Goal: Task Accomplishment & Management: Manage account settings

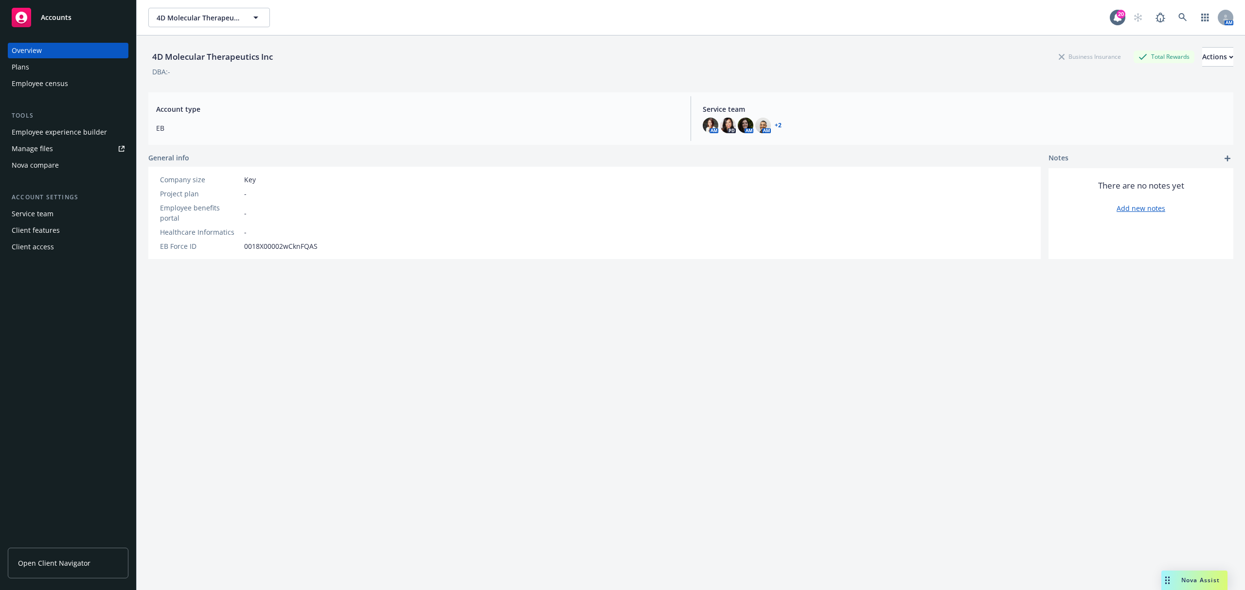
click at [43, 144] on div "Manage files" at bounding box center [32, 149] width 41 height 16
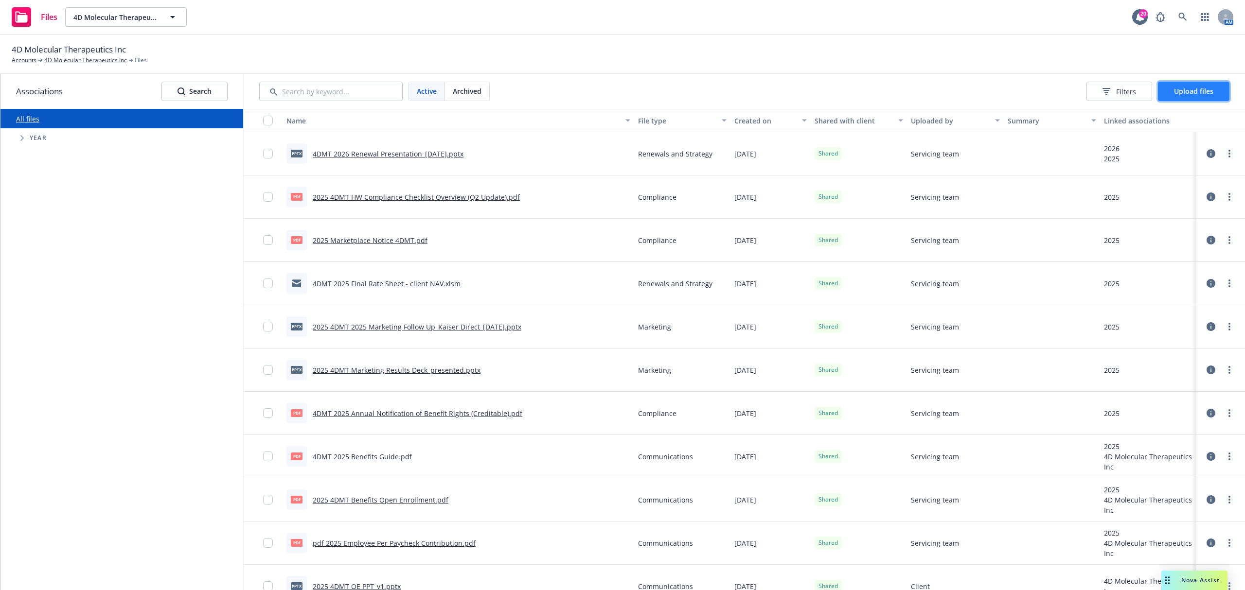
click at [1187, 85] on button "Upload files" at bounding box center [1193, 91] width 71 height 19
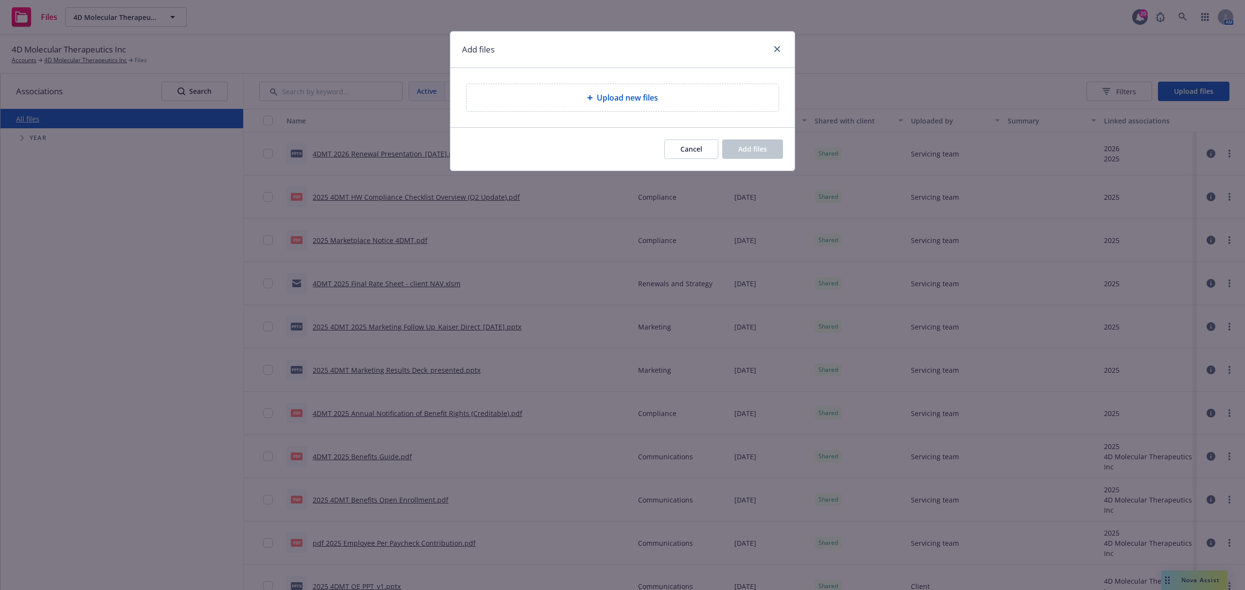
click at [671, 81] on div "Upload new files" at bounding box center [622, 97] width 344 height 59
click at [679, 96] on div "Upload new files" at bounding box center [622, 98] width 297 height 12
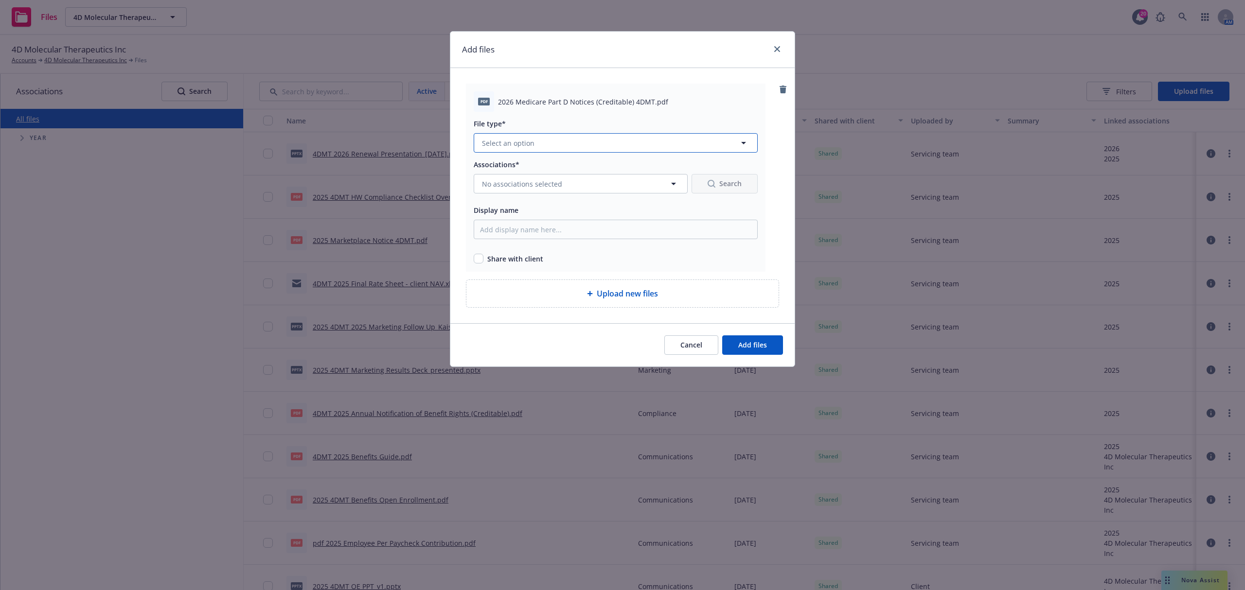
click at [582, 142] on button "Select an option" at bounding box center [616, 142] width 284 height 19
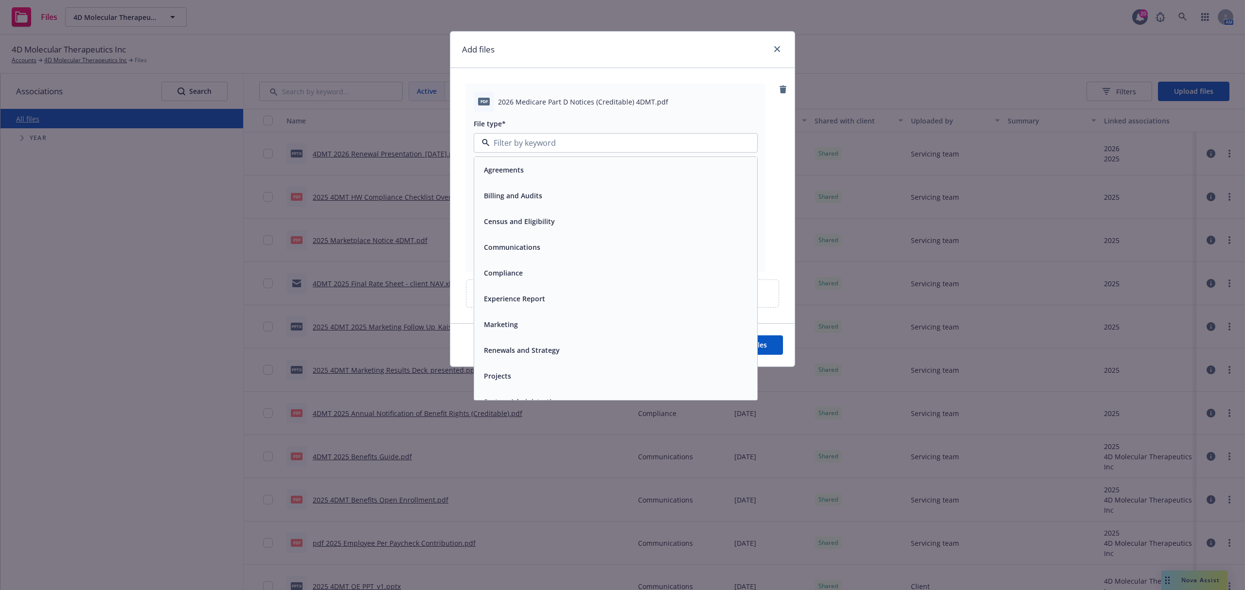
click at [525, 269] on div "Compliance" at bounding box center [615, 273] width 271 height 14
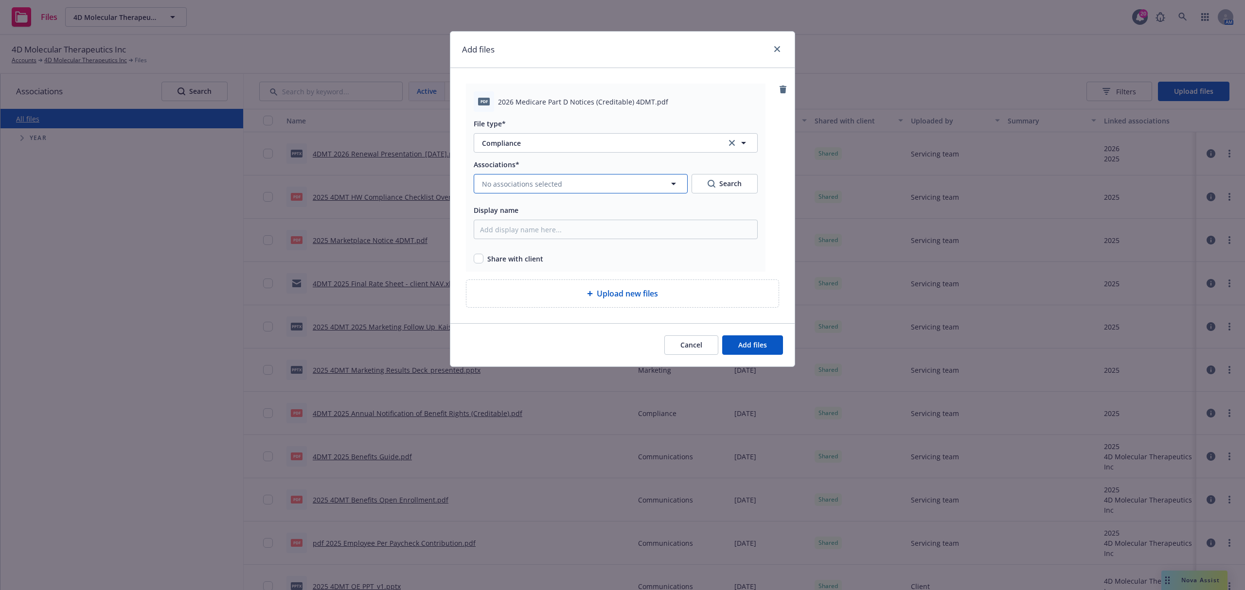
click at [509, 189] on span "No associations selected" at bounding box center [522, 184] width 80 height 10
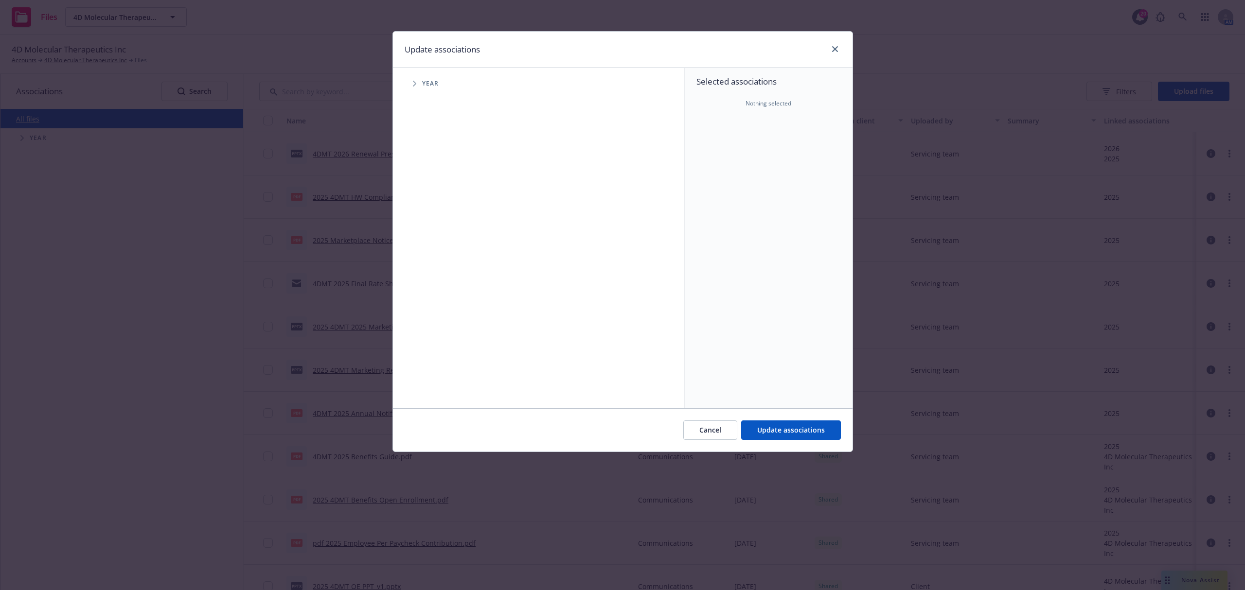
click at [415, 86] on icon "Tree Example" at bounding box center [415, 84] width 4 height 6
click at [440, 236] on input "Tree Example" at bounding box center [439, 239] width 10 height 10
checkbox input "true"
click at [439, 213] on input "Tree Example" at bounding box center [439, 217] width 10 height 10
checkbox input "true"
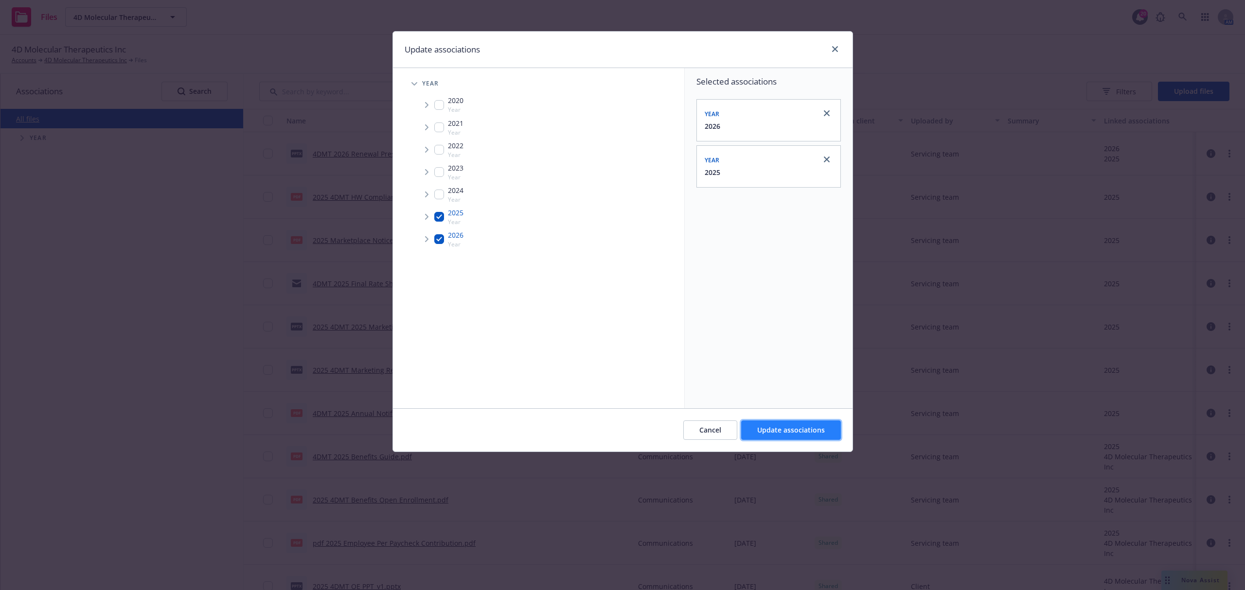
click at [759, 425] on button "Update associations" at bounding box center [791, 430] width 100 height 19
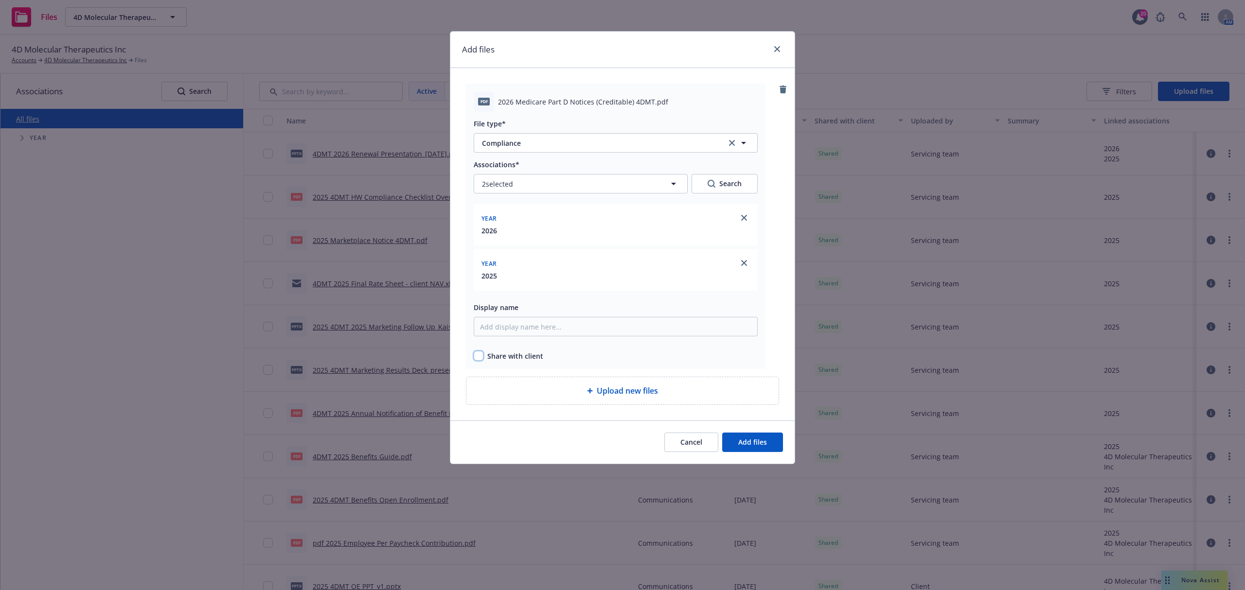
click at [477, 356] on input "checkbox" at bounding box center [479, 356] width 10 height 10
checkbox input "true"
click at [759, 446] on span "Add files" at bounding box center [752, 442] width 29 height 9
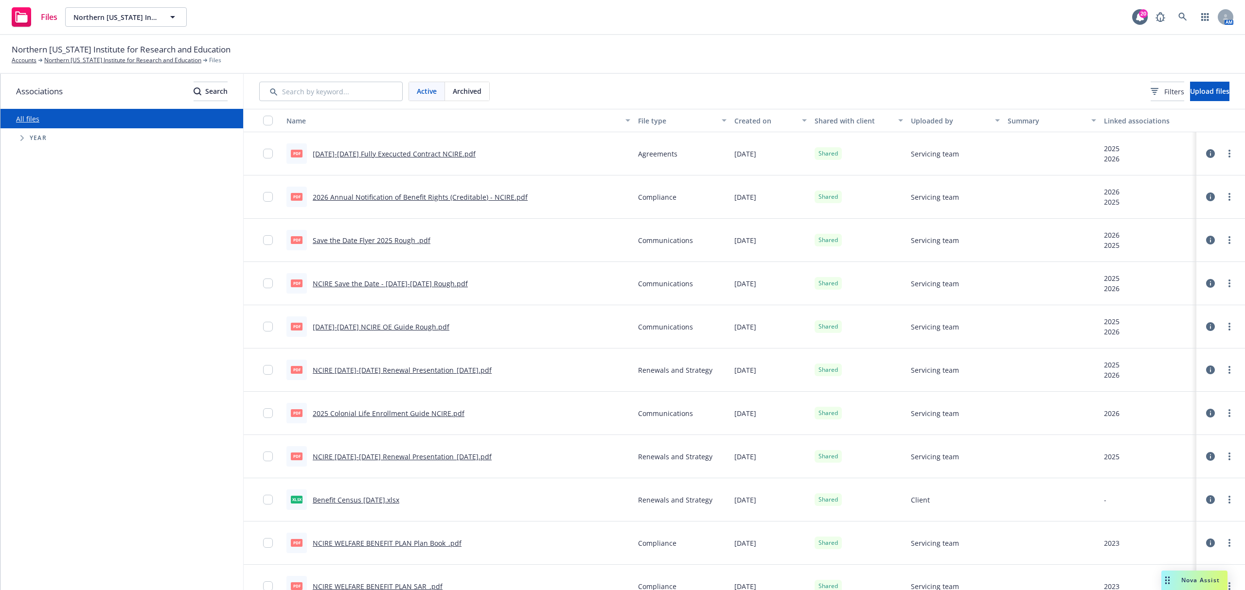
click at [1189, 581] on span "Nova Assist" at bounding box center [1200, 580] width 38 height 8
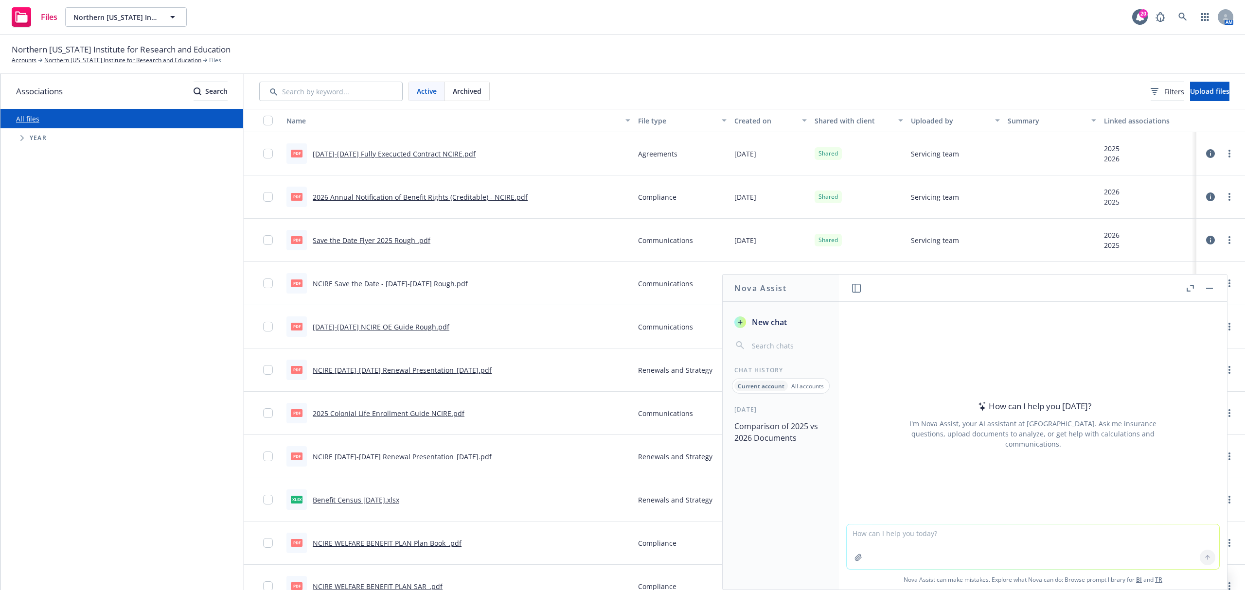
click at [773, 444] on button "Comparison of 2025 vs 2026 Documents" at bounding box center [780, 432] width 101 height 29
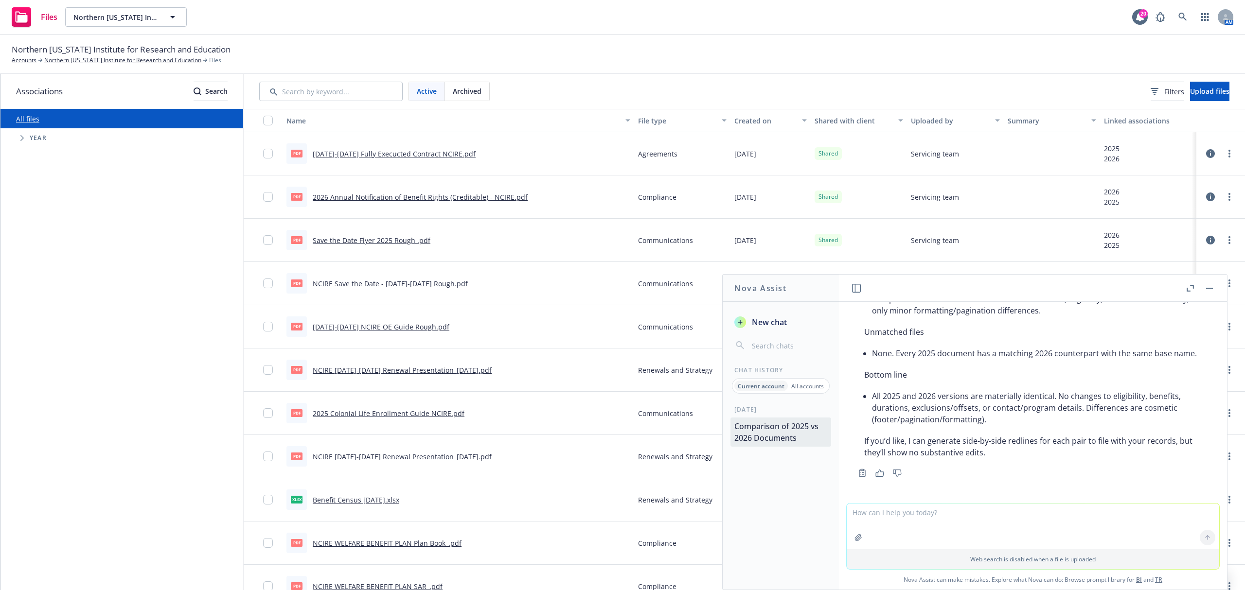
scroll to position [617, 0]
click at [1189, 286] on icon "button" at bounding box center [1189, 288] width 7 height 7
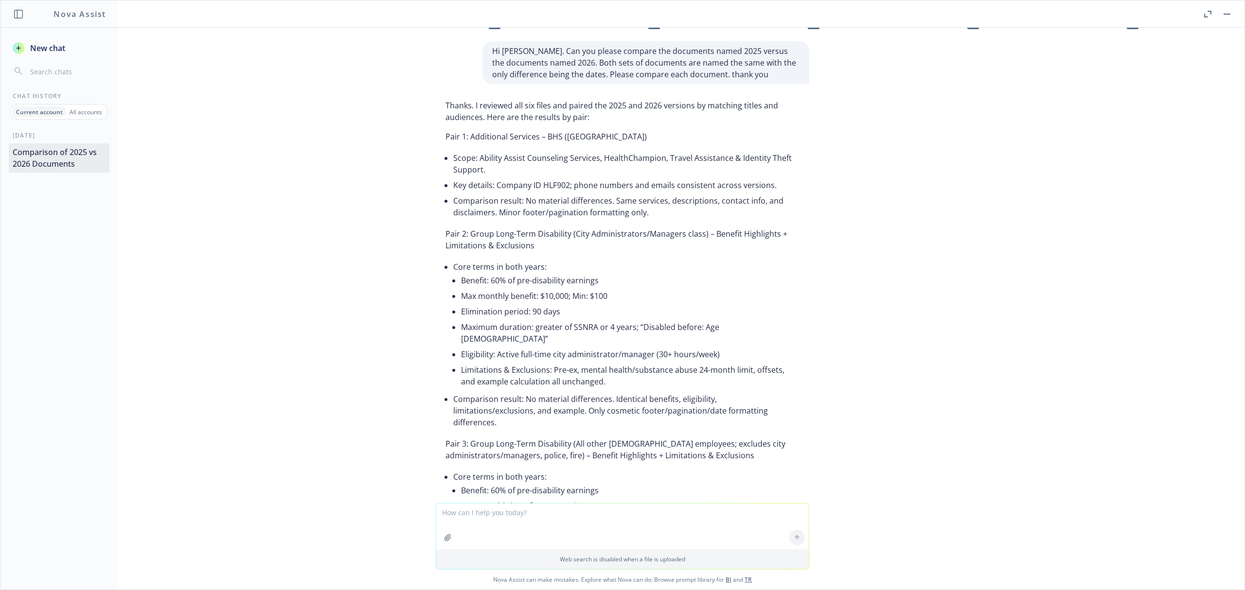
scroll to position [0, 0]
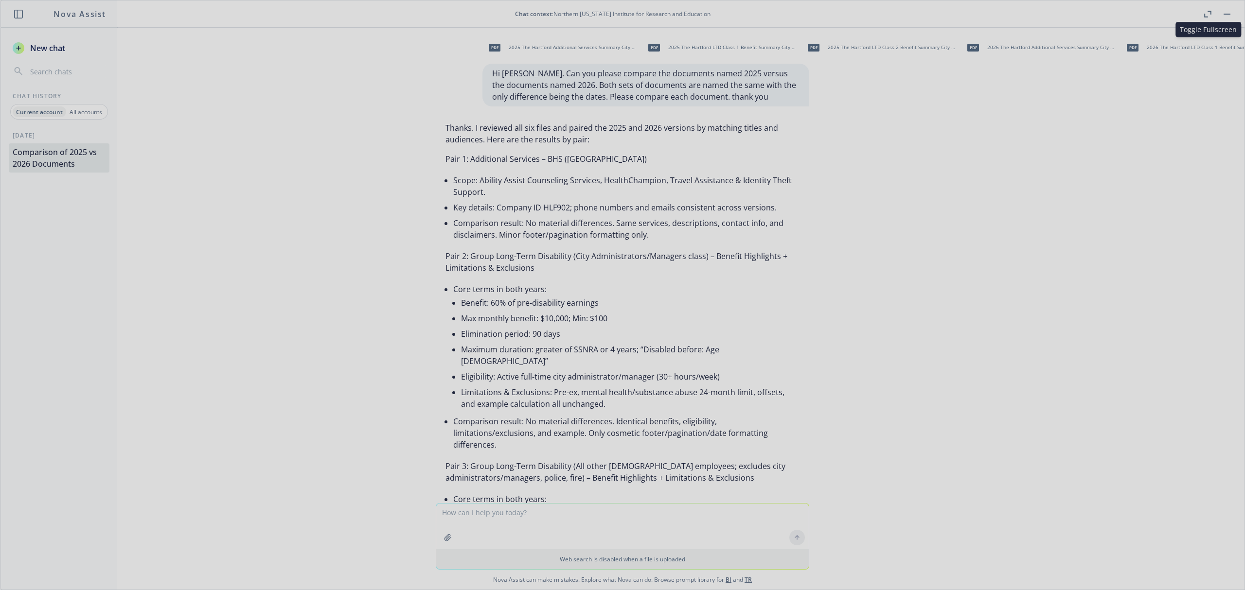
scroll to position [308, 0]
